Goal: Task Accomplishment & Management: Complete application form

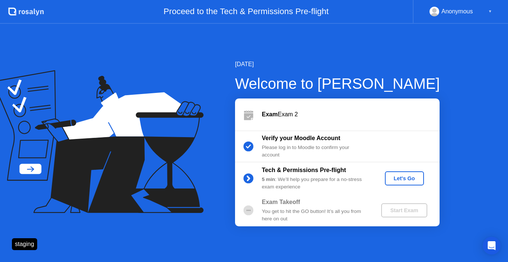
click at [396, 179] on div "Let's Go" at bounding box center [404, 179] width 33 height 6
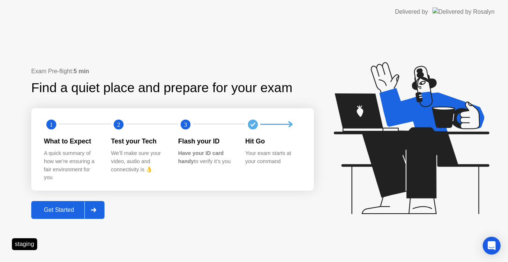
click at [76, 209] on div "Get Started" at bounding box center [58, 210] width 51 height 7
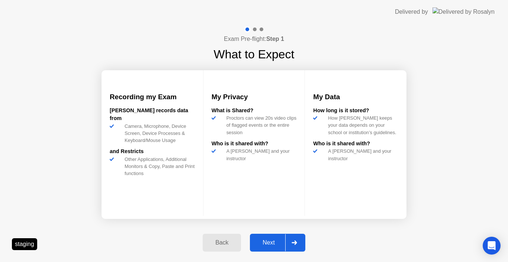
click at [270, 248] on button "Next" at bounding box center [277, 243] width 55 height 18
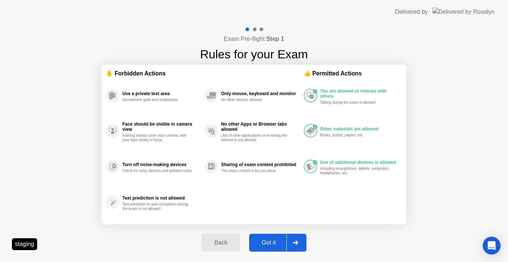
click at [272, 243] on div "Got it" at bounding box center [269, 243] width 35 height 7
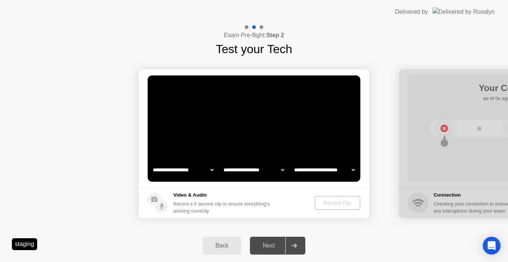
select select "**********"
select select "*******"
click at [326, 203] on div "Record Clip" at bounding box center [338, 203] width 40 height 6
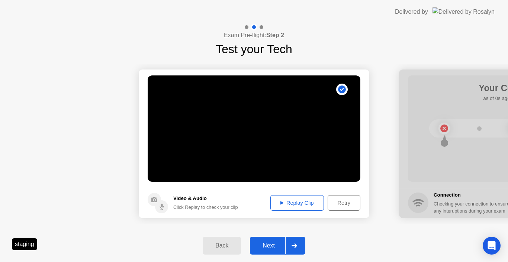
click at [275, 245] on div "Next" at bounding box center [268, 246] width 33 height 7
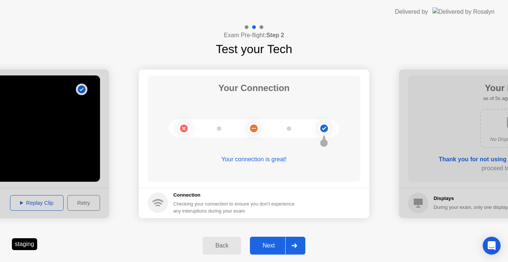
click at [284, 239] on button "Next" at bounding box center [277, 246] width 55 height 18
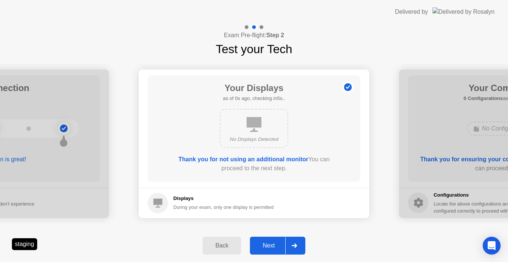
click at [280, 240] on button "Next" at bounding box center [277, 246] width 55 height 18
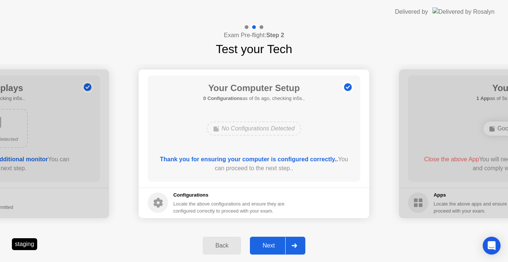
click at [280, 240] on button "Next" at bounding box center [277, 246] width 55 height 18
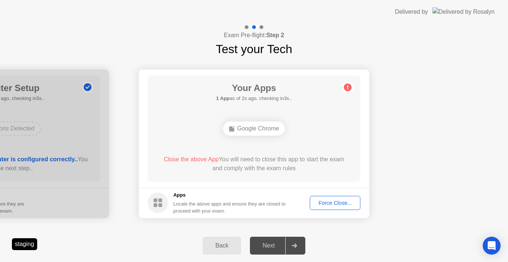
click at [326, 205] on div "Force Close..." at bounding box center [335, 203] width 45 height 6
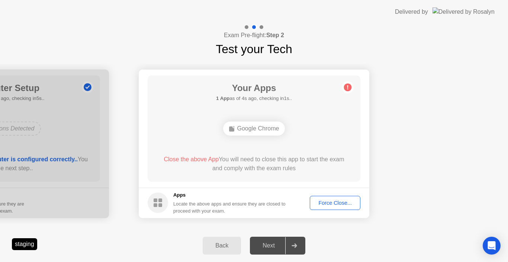
click at [216, 244] on div "Back" at bounding box center [222, 246] width 34 height 7
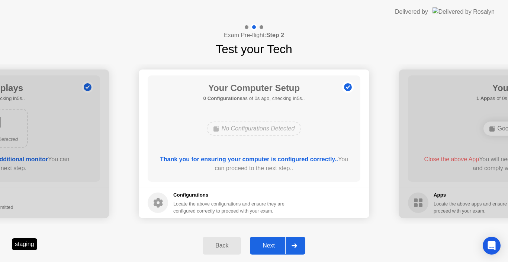
click at [279, 239] on button "Next" at bounding box center [277, 246] width 55 height 18
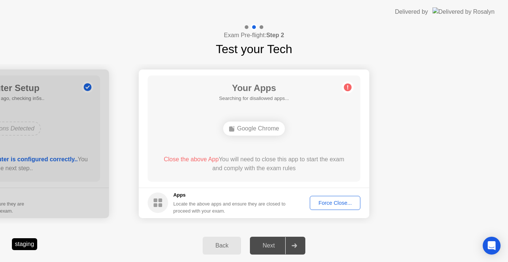
click at [325, 201] on div "Force Close..." at bounding box center [335, 203] width 45 height 6
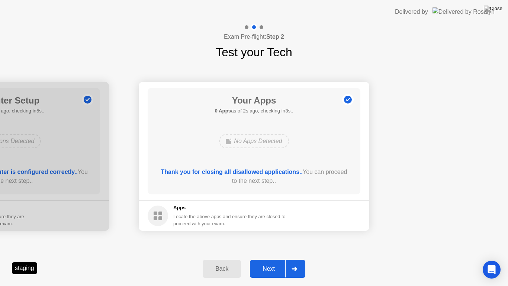
click at [279, 262] on div "Next" at bounding box center [268, 268] width 33 height 7
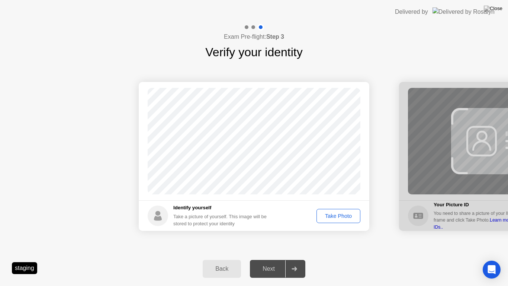
click at [335, 216] on div "Take Photo" at bounding box center [338, 216] width 39 height 6
click at [281, 262] on div "Next" at bounding box center [268, 268] width 33 height 7
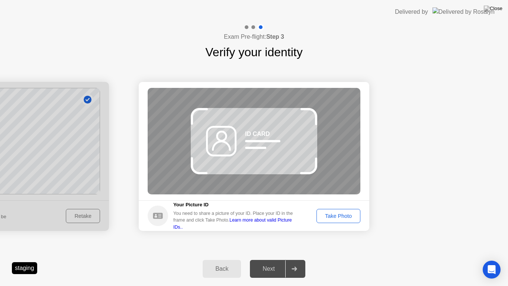
click at [338, 217] on div "Take Photo" at bounding box center [338, 216] width 39 height 6
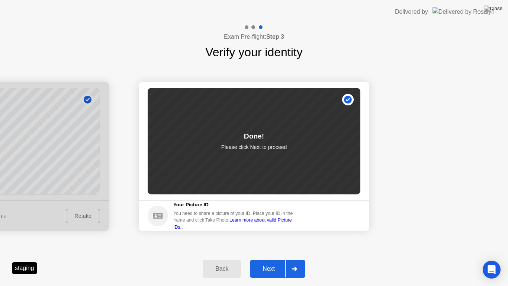
click at [274, 262] on div "Next" at bounding box center [268, 268] width 33 height 7
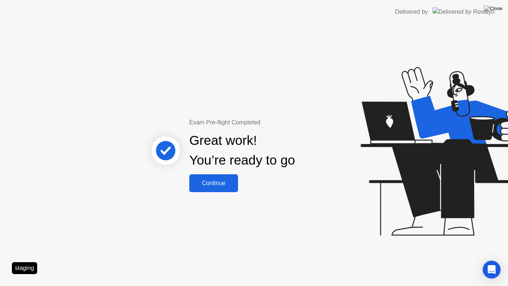
click at [215, 180] on div "Continue" at bounding box center [214, 183] width 44 height 7
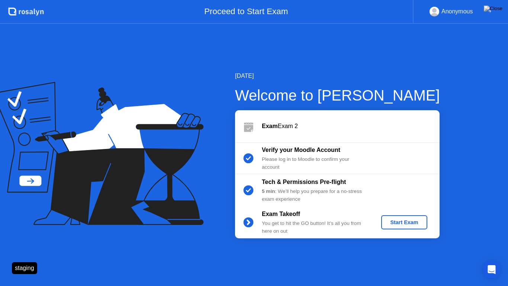
click at [402, 220] on div "Start Exam" at bounding box center [404, 222] width 40 height 6
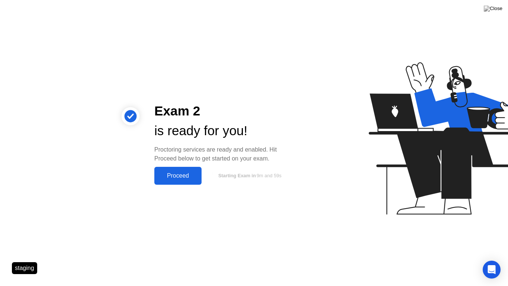
click at [195, 178] on div "Proceed" at bounding box center [178, 175] width 43 height 7
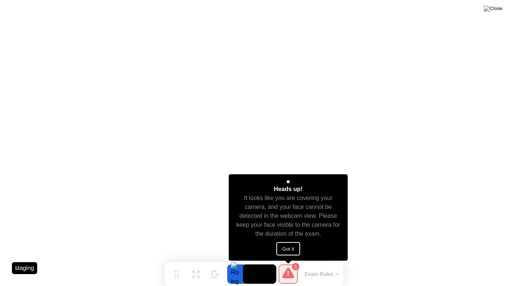
click at [285, 245] on button "Got it" at bounding box center [288, 248] width 24 height 13
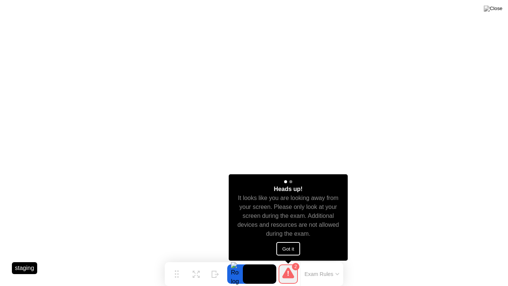
click at [291, 250] on button "Got it" at bounding box center [288, 248] width 24 height 13
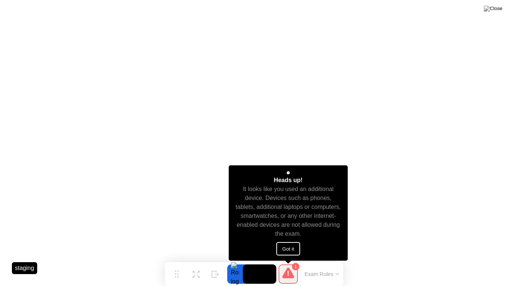
click at [291, 249] on button "Got it" at bounding box center [288, 248] width 24 height 13
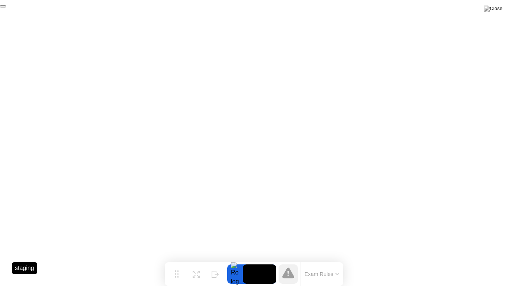
click div "End Proctoring Session"
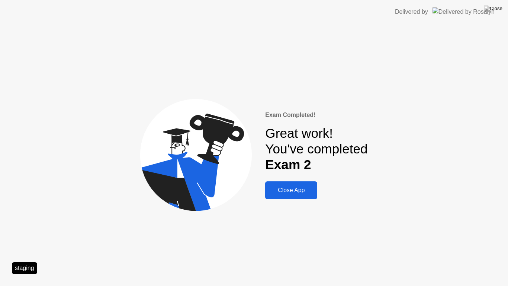
click at [287, 194] on div "Close App" at bounding box center [292, 190] width 48 height 7
